Goal: Information Seeking & Learning: Learn about a topic

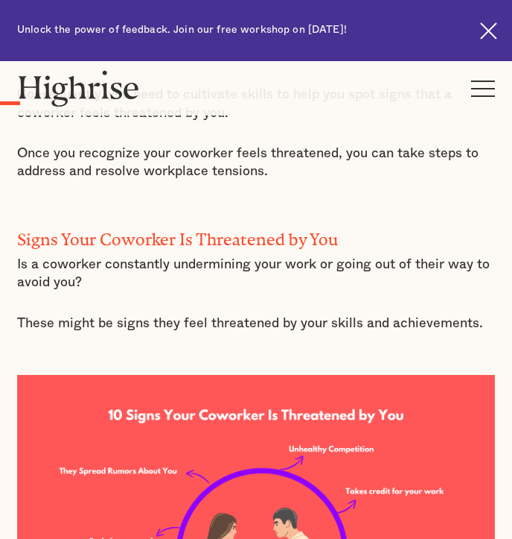
scroll to position [894, 0]
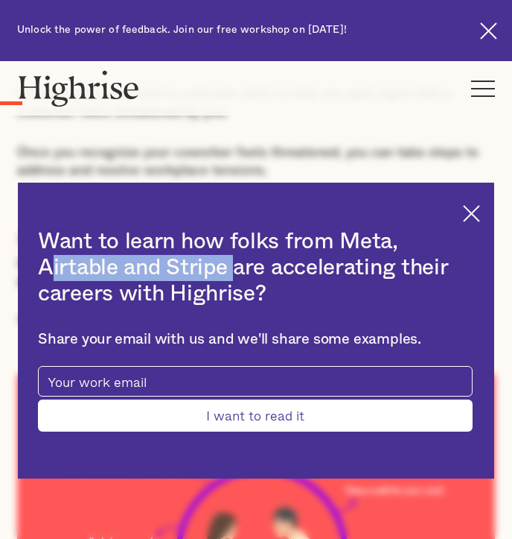
drag, startPoint x: 146, startPoint y: 271, endPoint x: 525, endPoint y: 305, distance: 380.6
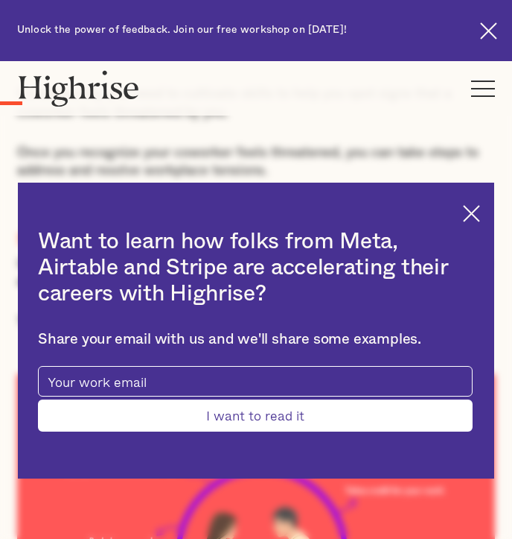
click at [477, 223] on div "Want to learn how folks from Meta, Airtable and Stripe are accelerating their c…" at bounding box center [256, 330] width 477 height 296
click at [480, 215] on img at bounding box center [471, 213] width 17 height 17
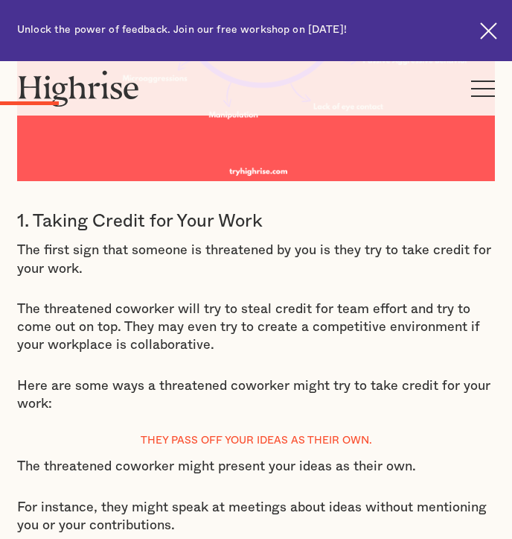
scroll to position [1476, 0]
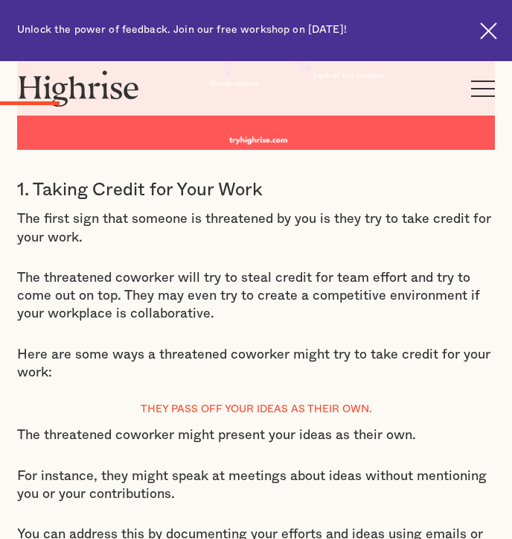
click at [214, 278] on p "The threatened coworker will try to steal credit for team effort and try to com…" at bounding box center [256, 296] width 478 height 54
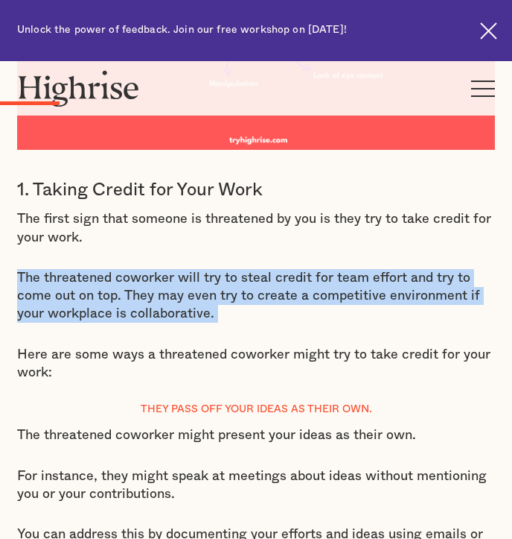
click at [214, 278] on p "The threatened coworker will try to steal credit for team effort and try to com…" at bounding box center [256, 296] width 478 height 54
click at [173, 314] on p "The threatened coworker will try to steal credit for team effort and try to com…" at bounding box center [256, 296] width 478 height 54
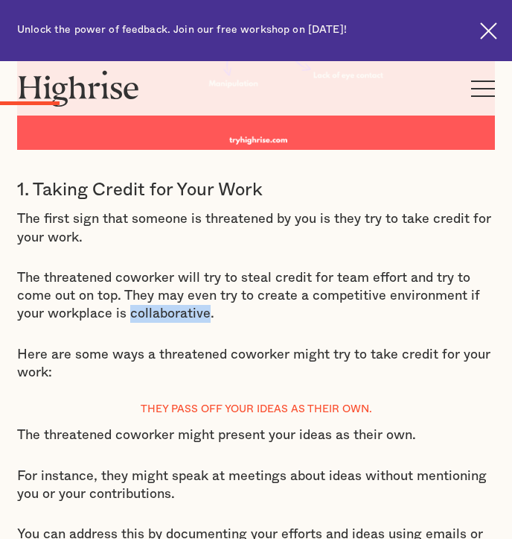
click at [173, 314] on p "The threatened coworker will try to steal credit for team effort and try to com…" at bounding box center [256, 296] width 478 height 54
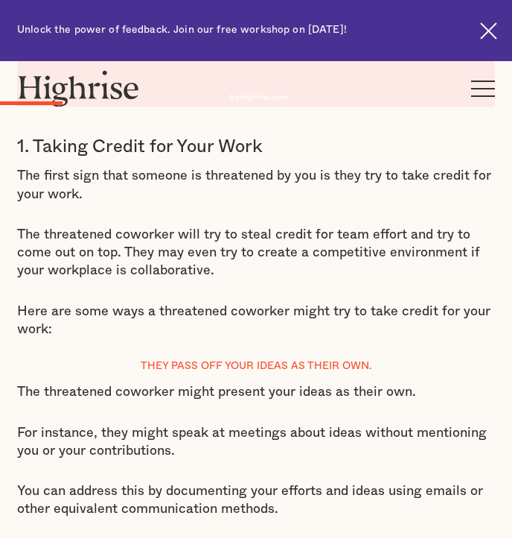
click at [173, 314] on p "Here are some ways a threatened coworker might try to take credit for your work:" at bounding box center [256, 320] width 478 height 36
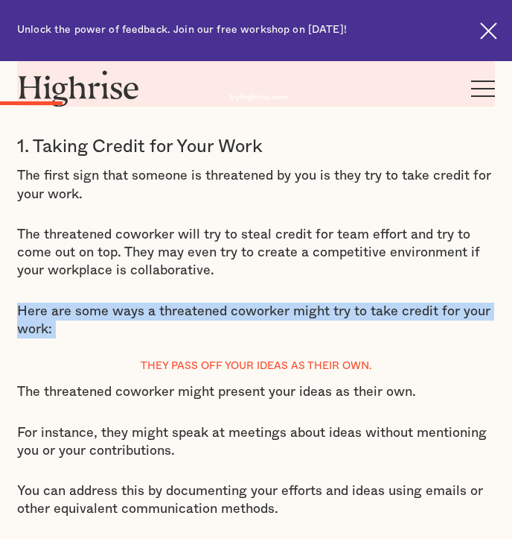
click at [173, 314] on p "Here are some ways a threatened coworker might try to take credit for your work:" at bounding box center [256, 320] width 478 height 36
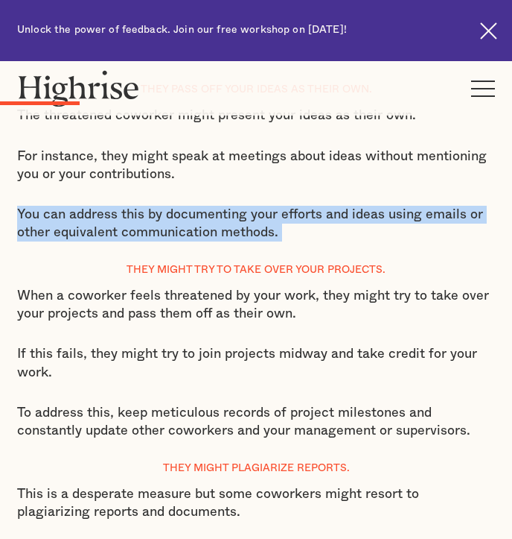
scroll to position [1807, 0]
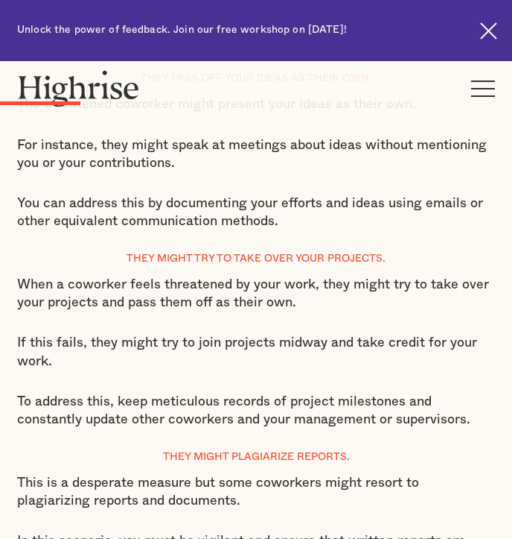
click at [173, 314] on div "Signs Your Coworker Is Threatened by You Is a coworker constantly undermining y…" at bounding box center [256, 520] width 478 height 2462
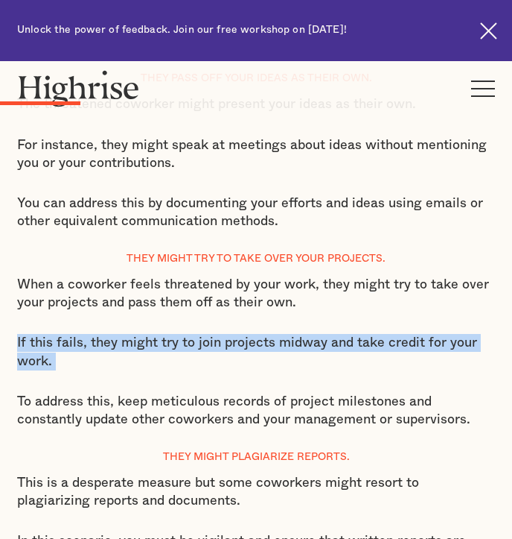
click at [173, 314] on div "Signs Your Coworker Is Threatened by You Is a coworker constantly undermining y…" at bounding box center [256, 520] width 478 height 2462
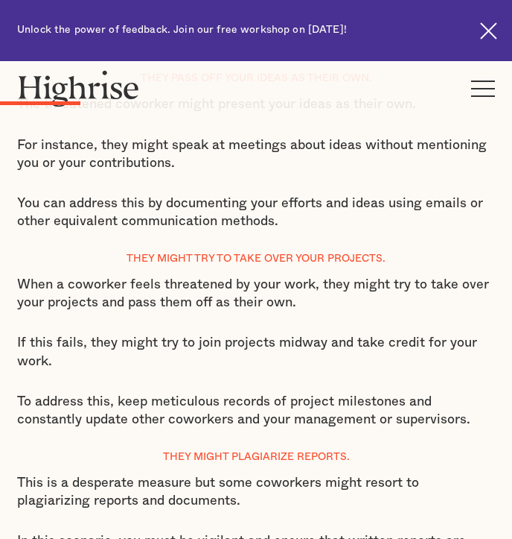
click at [144, 289] on p "When a coworker feels threatened by your work, they might try to take over your…" at bounding box center [256, 294] width 478 height 36
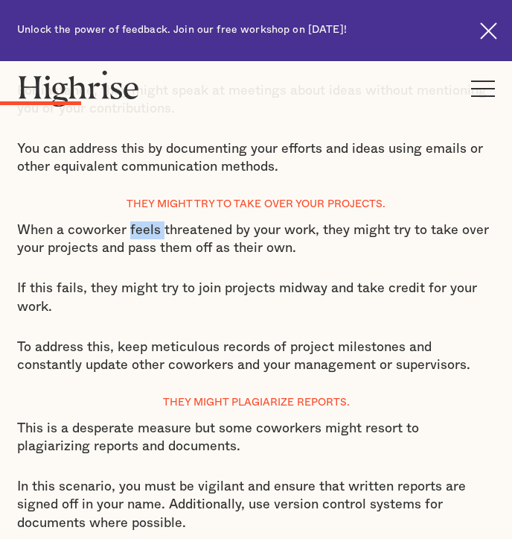
scroll to position [1873, 0]
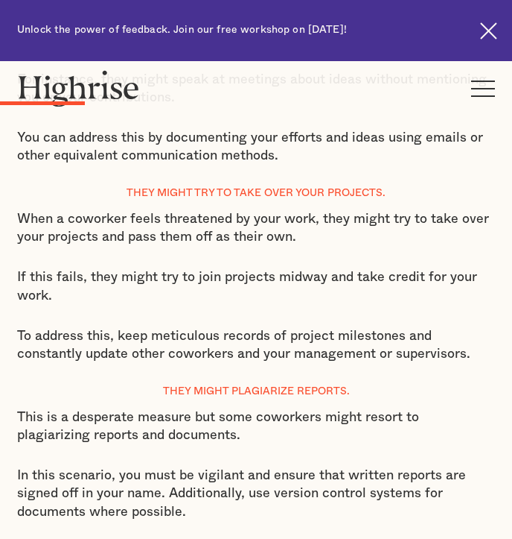
click at [144, 289] on p "If this fails, they might try to join projects midway and take credit for your …" at bounding box center [256, 286] width 478 height 36
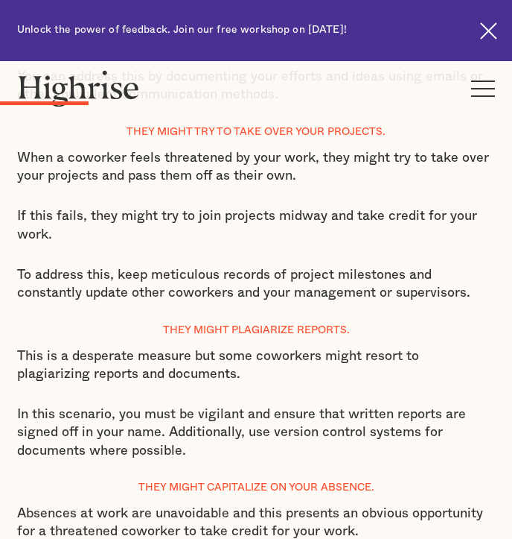
click at [144, 289] on p "To address this, keep meticulous records of project milestones and constantly u…" at bounding box center [256, 284] width 478 height 36
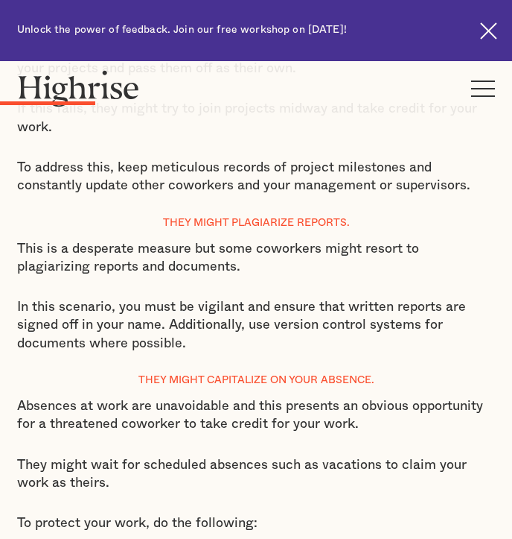
click at [144, 289] on div "Signs Your Coworker Is Threatened by You Is a coworker constantly undermining y…" at bounding box center [256, 287] width 478 height 2462
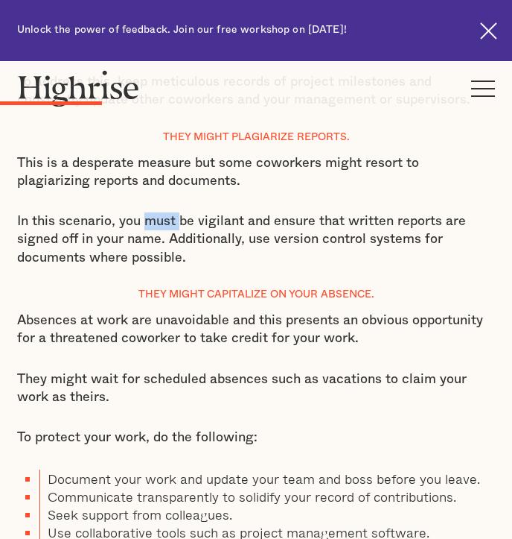
scroll to position [2141, 0]
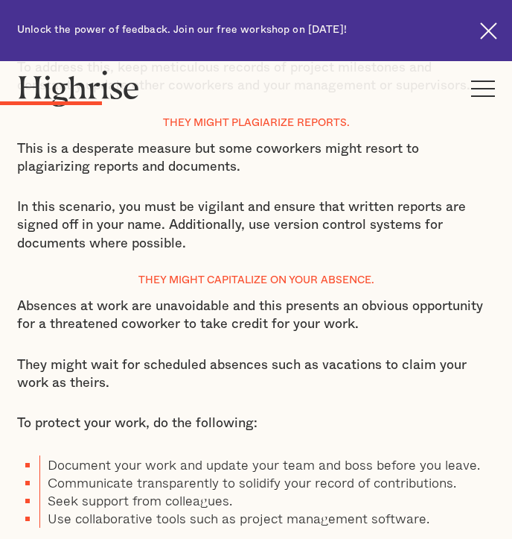
click at [144, 289] on div "Signs Your Coworker Is Threatened by You Is a coworker constantly undermining y…" at bounding box center [256, 187] width 478 height 2462
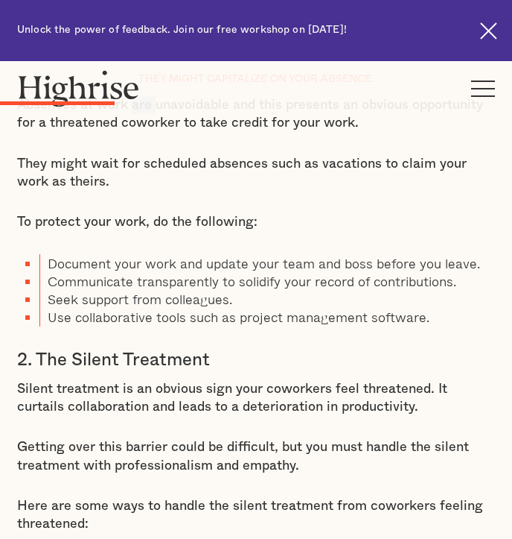
scroll to position [2342, 0]
click at [144, 290] on li "Seek support from colleagues." at bounding box center [267, 299] width 456 height 18
click at [145, 388] on p "Silent treatment is an obvious sign your coworkers feel threatened. It curtails…" at bounding box center [256, 398] width 478 height 36
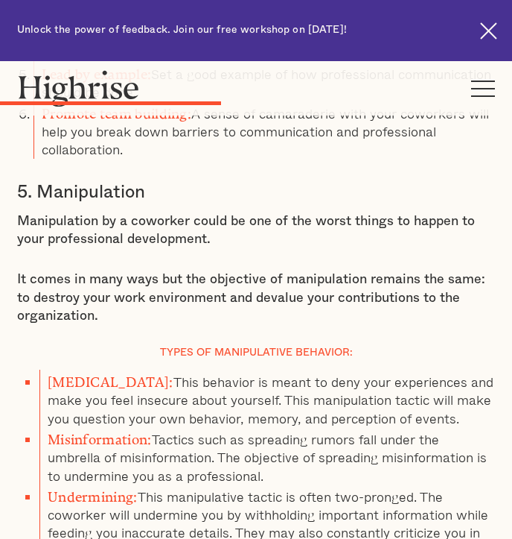
scroll to position [4046, 0]
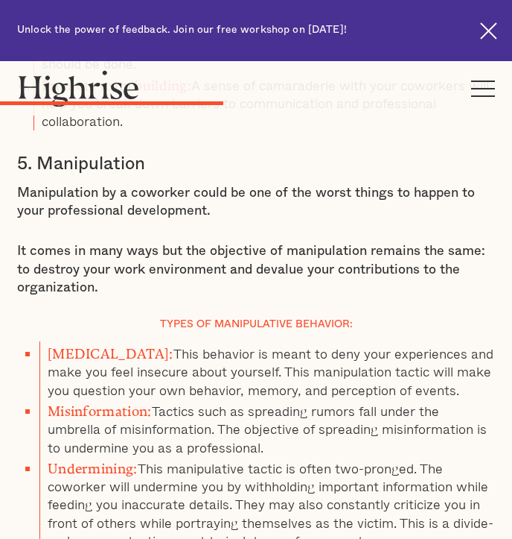
click at [145, 398] on li "Misinformation: Tactics such as spreading rumors fall under the umbrella of mis…" at bounding box center [267, 426] width 456 height 57
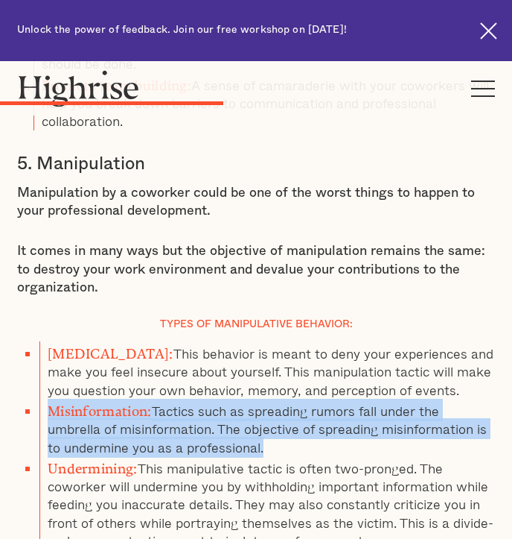
click at [145, 398] on li "Misinformation: Tactics such as spreading rumors fall under the umbrella of mis…" at bounding box center [267, 426] width 456 height 57
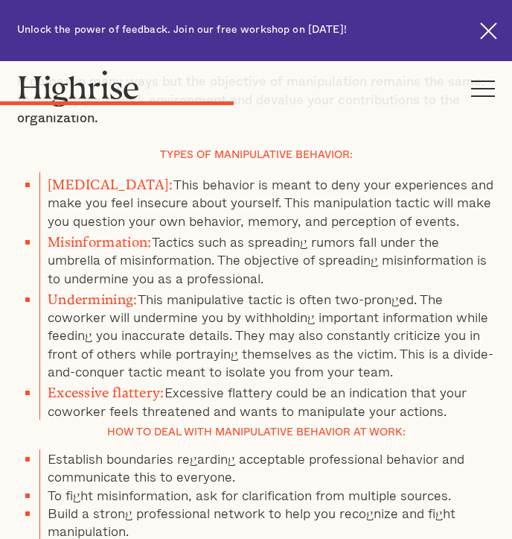
click at [145, 427] on h4 "How To Deal With Manipulative Behavior At Work:" at bounding box center [256, 432] width 478 height 10
click at [125, 323] on li "Undermining: This manipulative tactic is often two-pronged. The coworker will u…" at bounding box center [267, 333] width 456 height 93
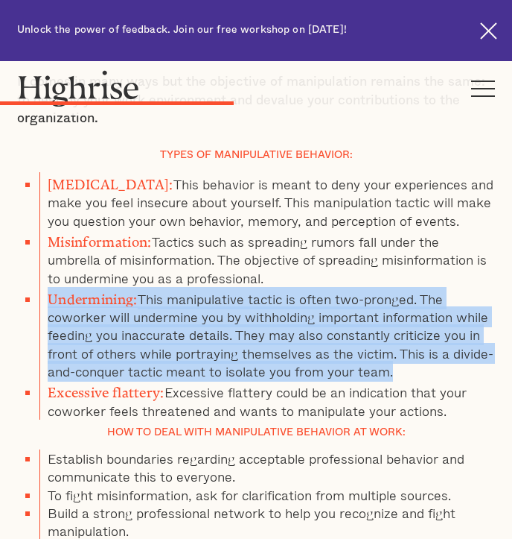
click at [125, 323] on li "Undermining: This manipulative tactic is often two-pronged. The coworker will u…" at bounding box center [267, 333] width 456 height 93
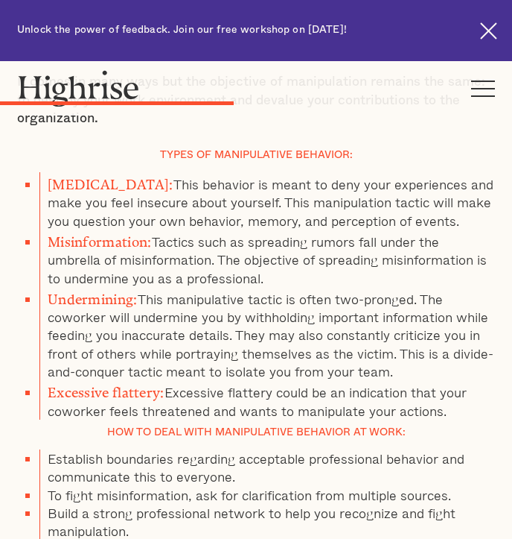
click at [109, 380] on li "Excessive flattery: Excessive flattery could be an indication that your coworke…" at bounding box center [267, 399] width 456 height 39
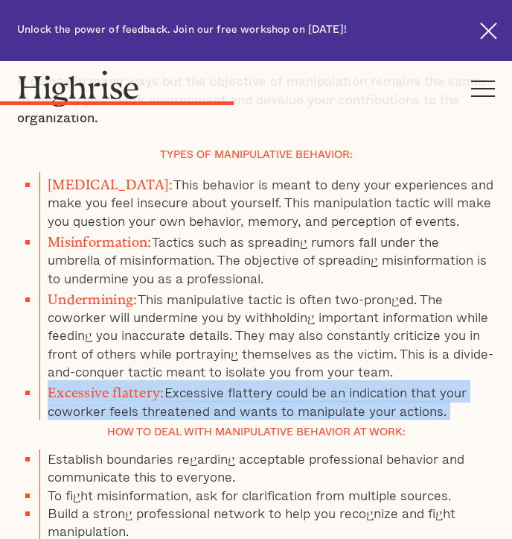
click at [109, 380] on li "Excessive flattery: Excessive flattery could be an indication that your coworke…" at bounding box center [267, 399] width 456 height 39
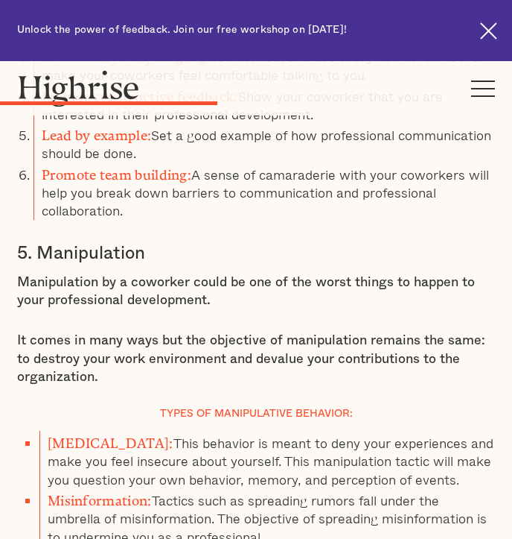
click at [109, 355] on div "4. Lack of Eye Contact When a coworker feels threatened by you, they might avoi…" at bounding box center [256, 484] width 478 height 1765
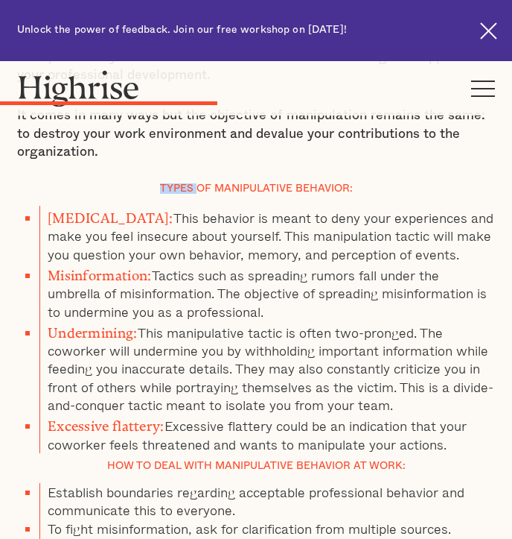
scroll to position [4259, 0]
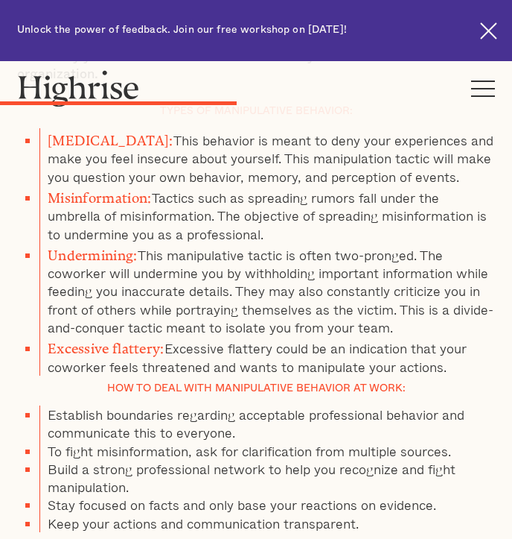
click at [109, 355] on div "4. Lack of Eye Contact When a coworker feels threatened by you, they might avoi…" at bounding box center [256, 182] width 478 height 1765
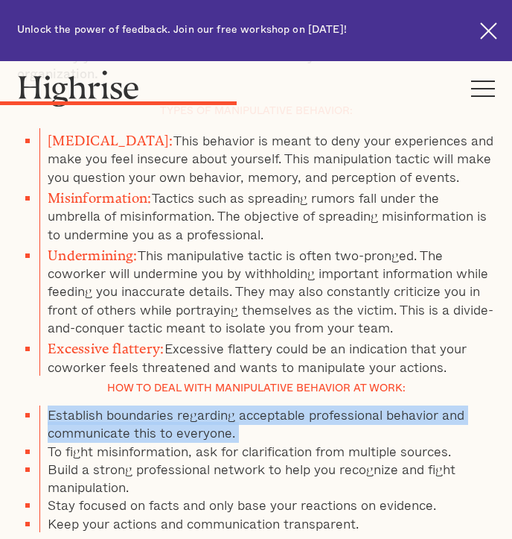
click at [109, 355] on div "4. Lack of Eye Contact When a coworker feels threatened by you, they might avoi…" at bounding box center [256, 182] width 478 height 1765
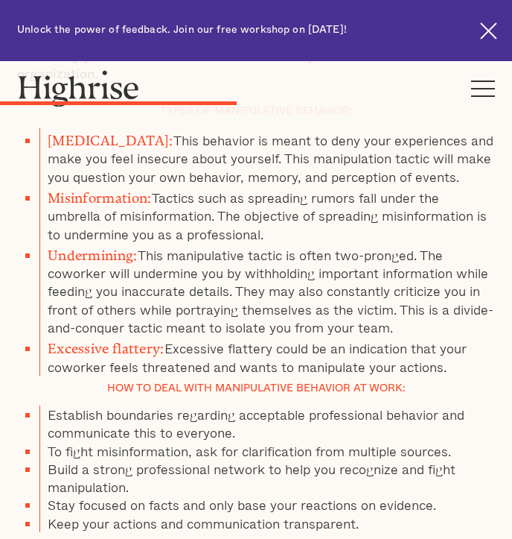
click at [87, 273] on li "Undermining: This manipulative tactic is often two-pronged. The coworker will u…" at bounding box center [267, 289] width 456 height 93
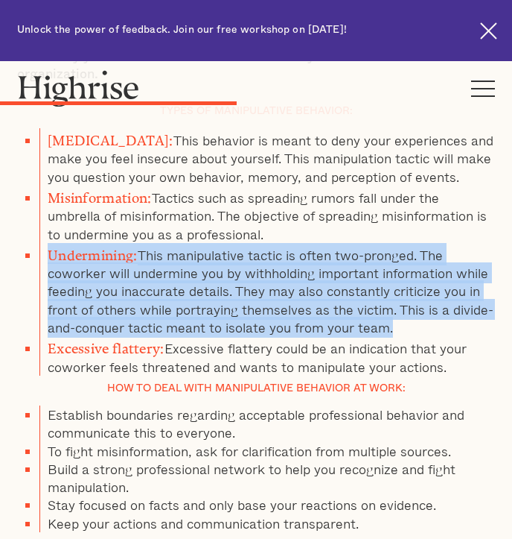
click at [87, 273] on li "Undermining: This manipulative tactic is often two-pronged. The coworker will u…" at bounding box center [267, 289] width 456 height 93
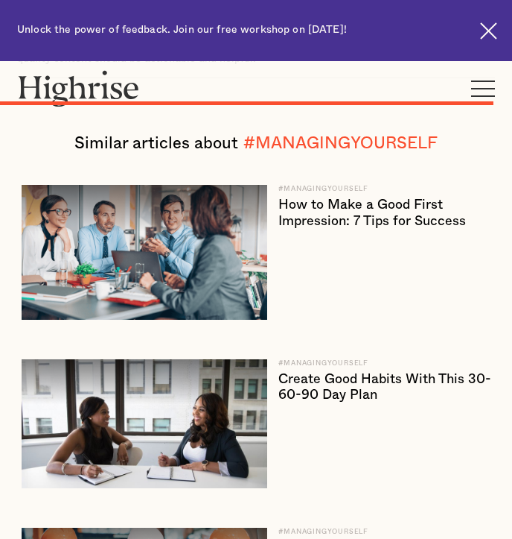
scroll to position [8667, 0]
